Goal: Entertainment & Leisure: Consume media (video, audio)

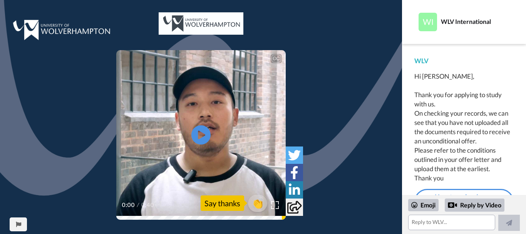
scroll to position [6, 0]
click at [201, 130] on icon at bounding box center [201, 134] width 20 height 20
click at [198, 133] on icon "Play/Pause" at bounding box center [201, 135] width 19 height 35
click at [274, 201] on img at bounding box center [275, 205] width 8 height 8
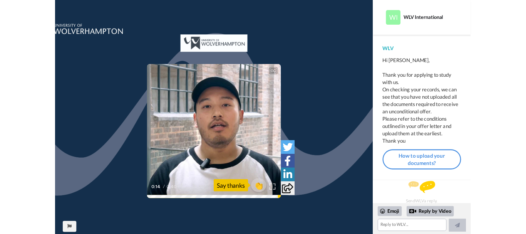
scroll to position [6, 0]
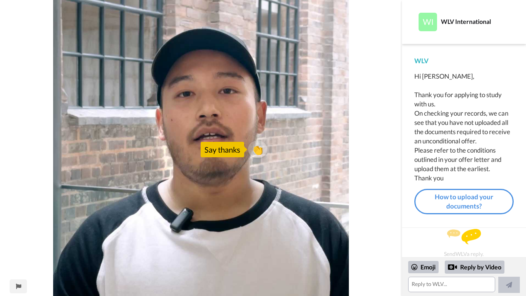
click at [402, 40] on video at bounding box center [201, 148] width 402 height 296
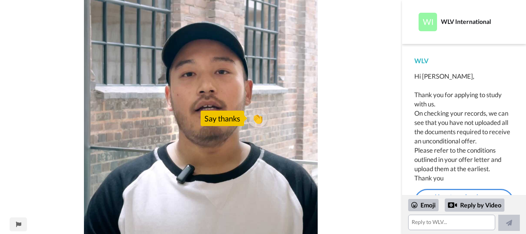
scroll to position [13, 0]
